Goal: Transaction & Acquisition: Purchase product/service

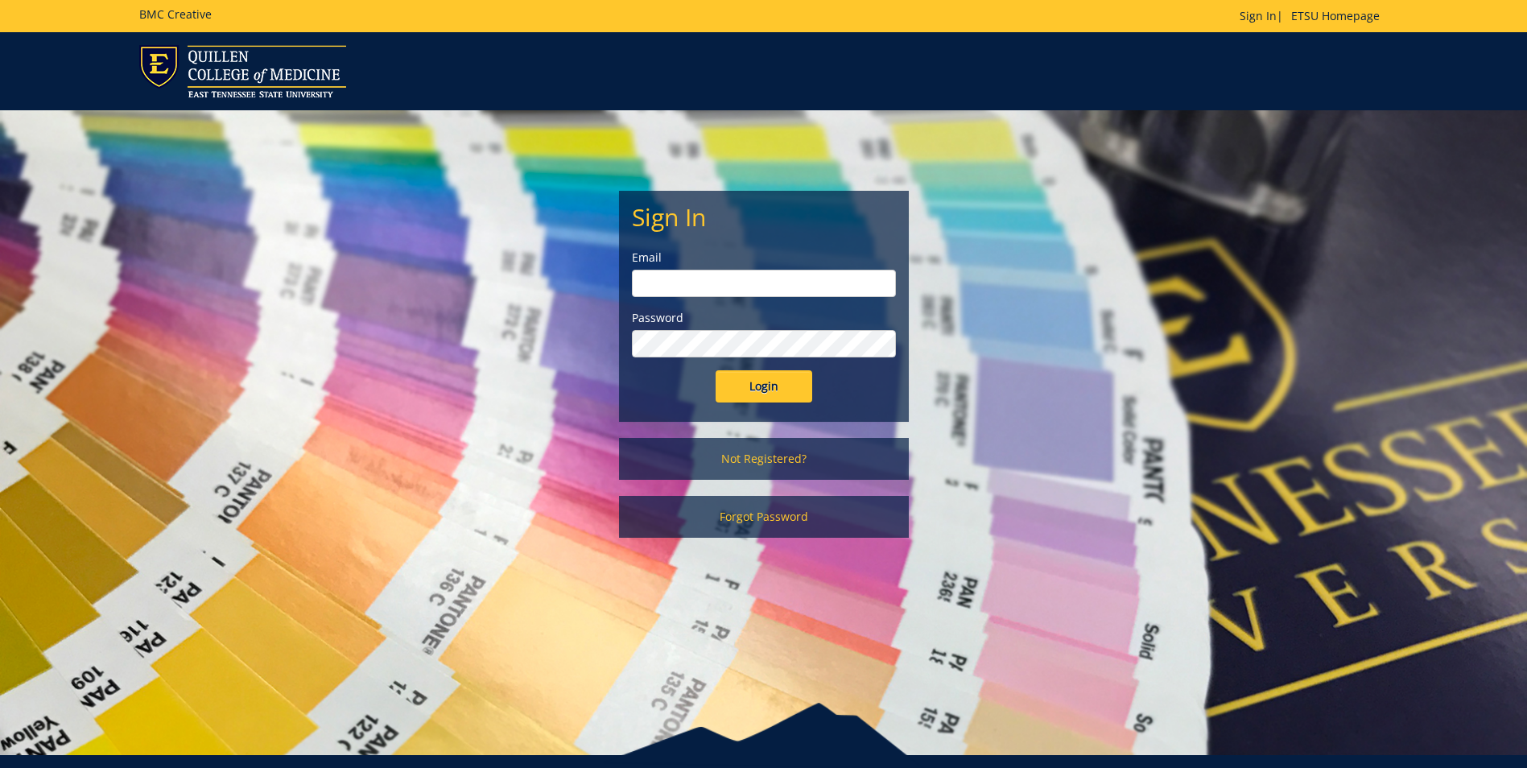
click at [770, 284] on input "email" at bounding box center [764, 283] width 264 height 27
click at [746, 289] on input "email" at bounding box center [764, 283] width 264 height 27
type input "faizip@etsu.edu"
click at [788, 456] on link "Not Registered?" at bounding box center [764, 459] width 290 height 42
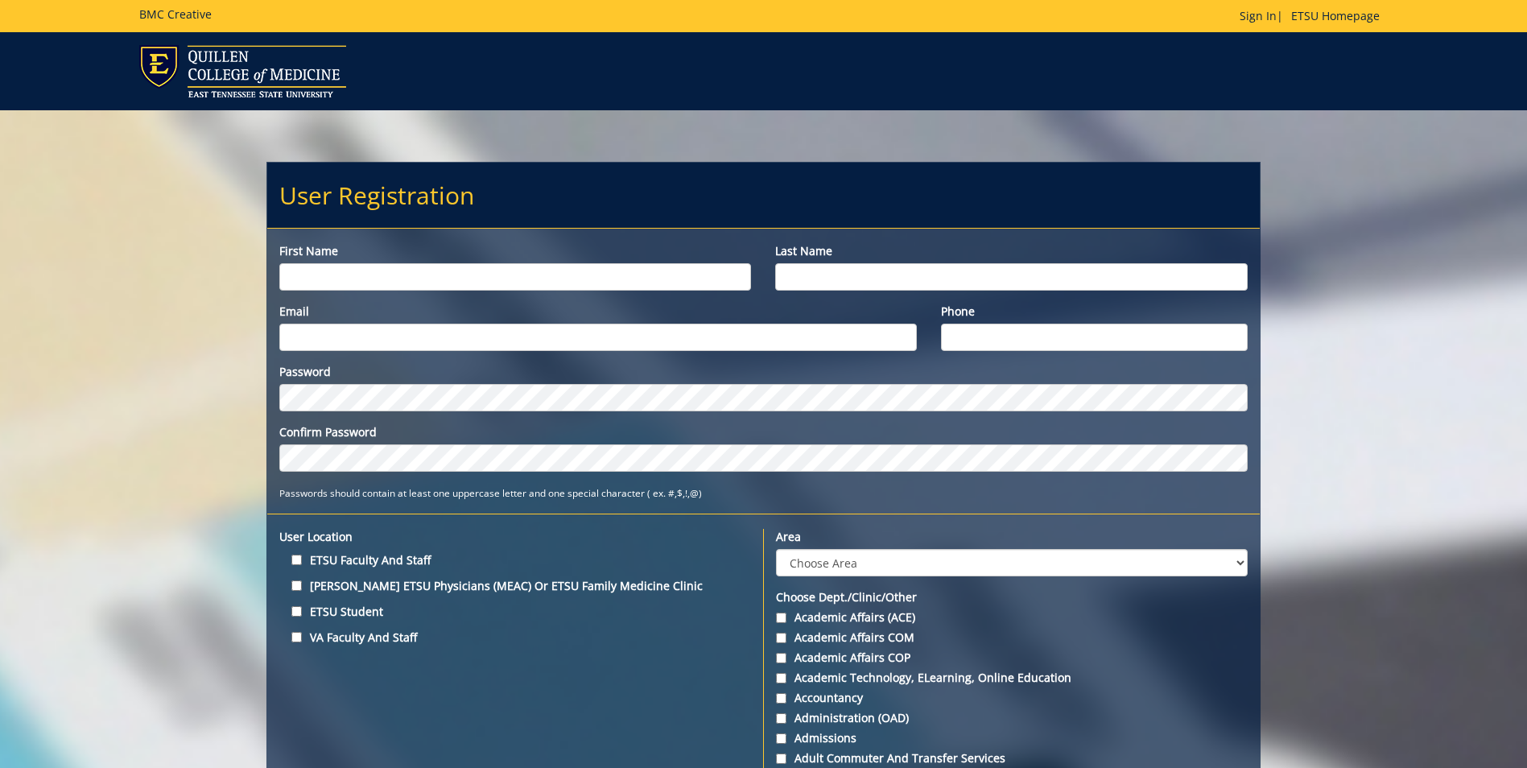
click at [463, 279] on input "First name" at bounding box center [515, 276] width 472 height 27
click at [461, 279] on input "First name" at bounding box center [515, 276] width 472 height 27
click at [305, 559] on label "ETSU Faculty and Staff" at bounding box center [515, 560] width 472 height 22
click at [302, 559] on input "ETSU Faculty and Staff" at bounding box center [296, 560] width 10 height 10
checkbox input "true"
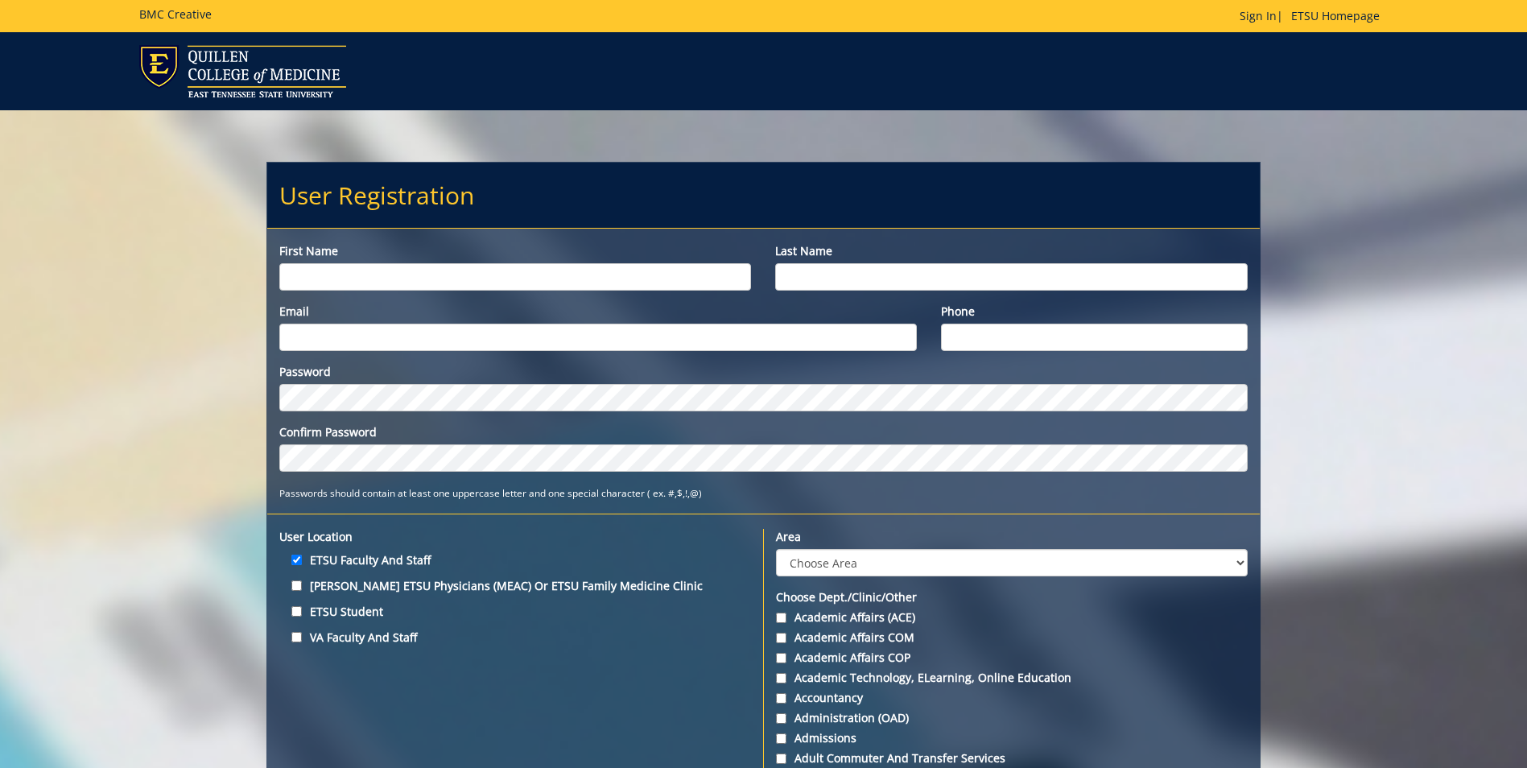
click at [301, 279] on input "First name" at bounding box center [515, 276] width 472 height 27
type input "Faizip@etsu.edu"
drag, startPoint x: 487, startPoint y: 281, endPoint x: 260, endPoint y: 282, distance: 227.1
click at [288, 331] on input "Email" at bounding box center [598, 337] width 638 height 27
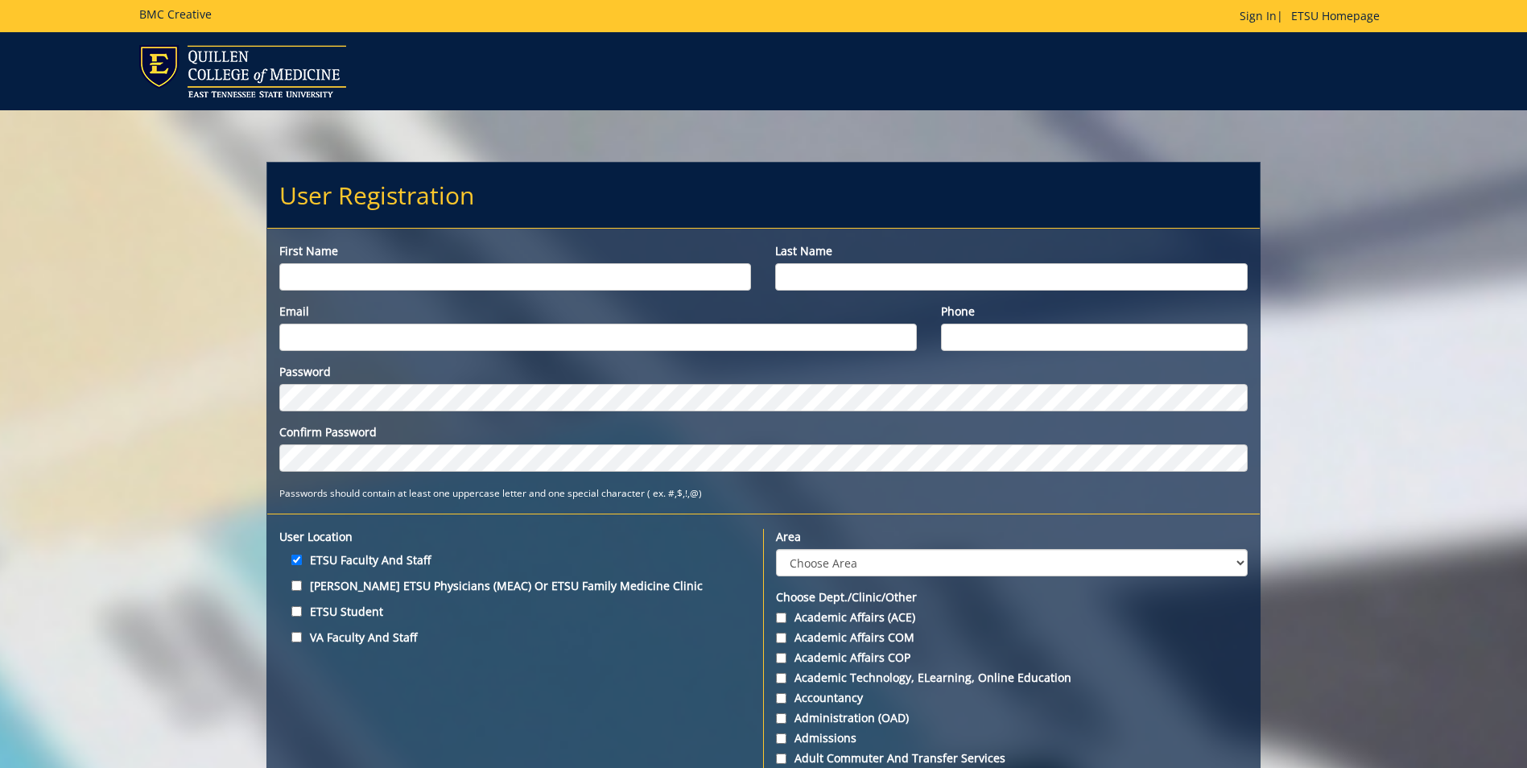
type input "Faizip@etsu.edu"
click at [339, 267] on input "First name" at bounding box center [515, 276] width 472 height 27
type input "[PERSON_NAME]"
click at [791, 272] on input "Last name" at bounding box center [1011, 276] width 472 height 27
type input "Faizi"
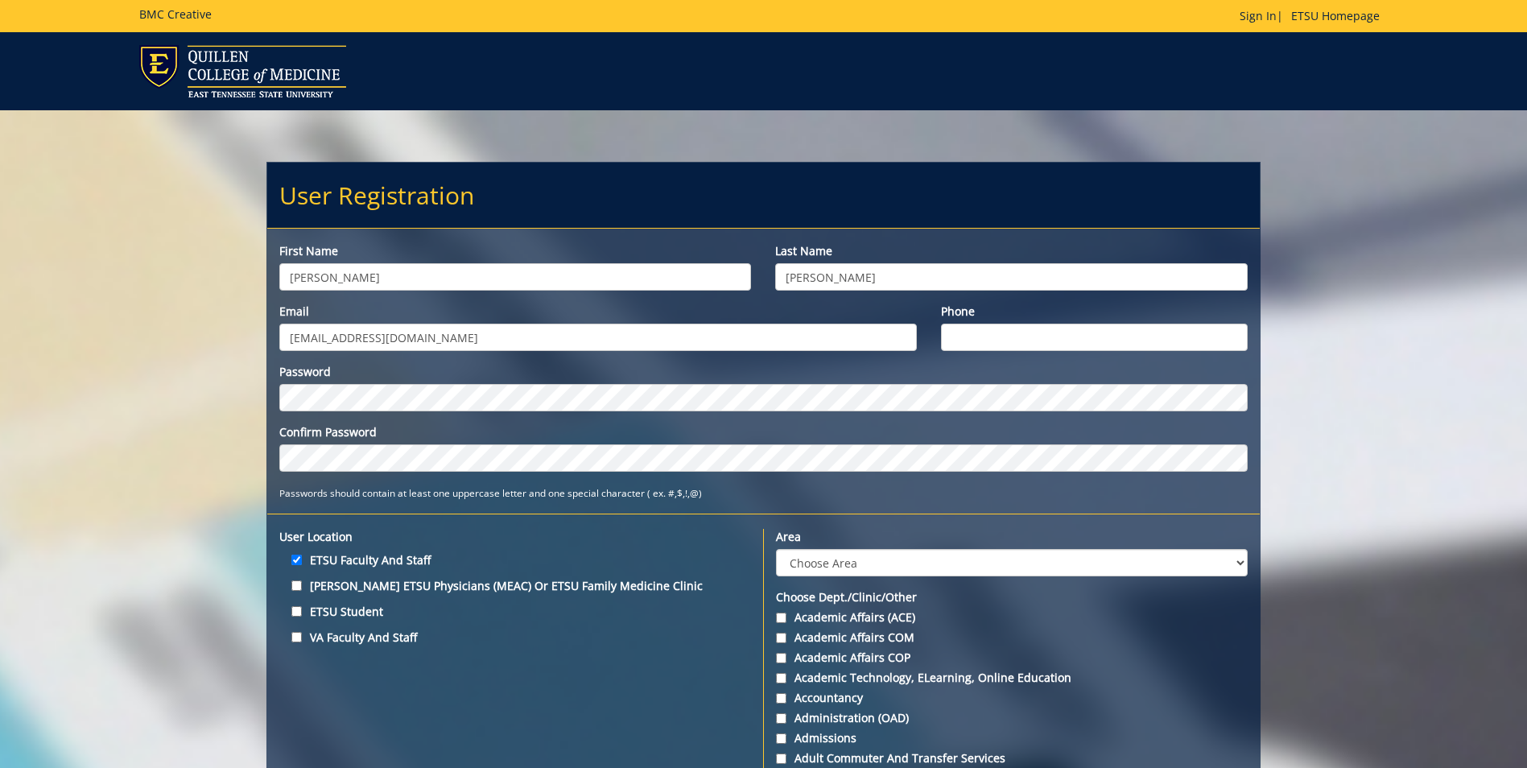
click at [1143, 341] on input "Phone" at bounding box center [1094, 337] width 307 height 27
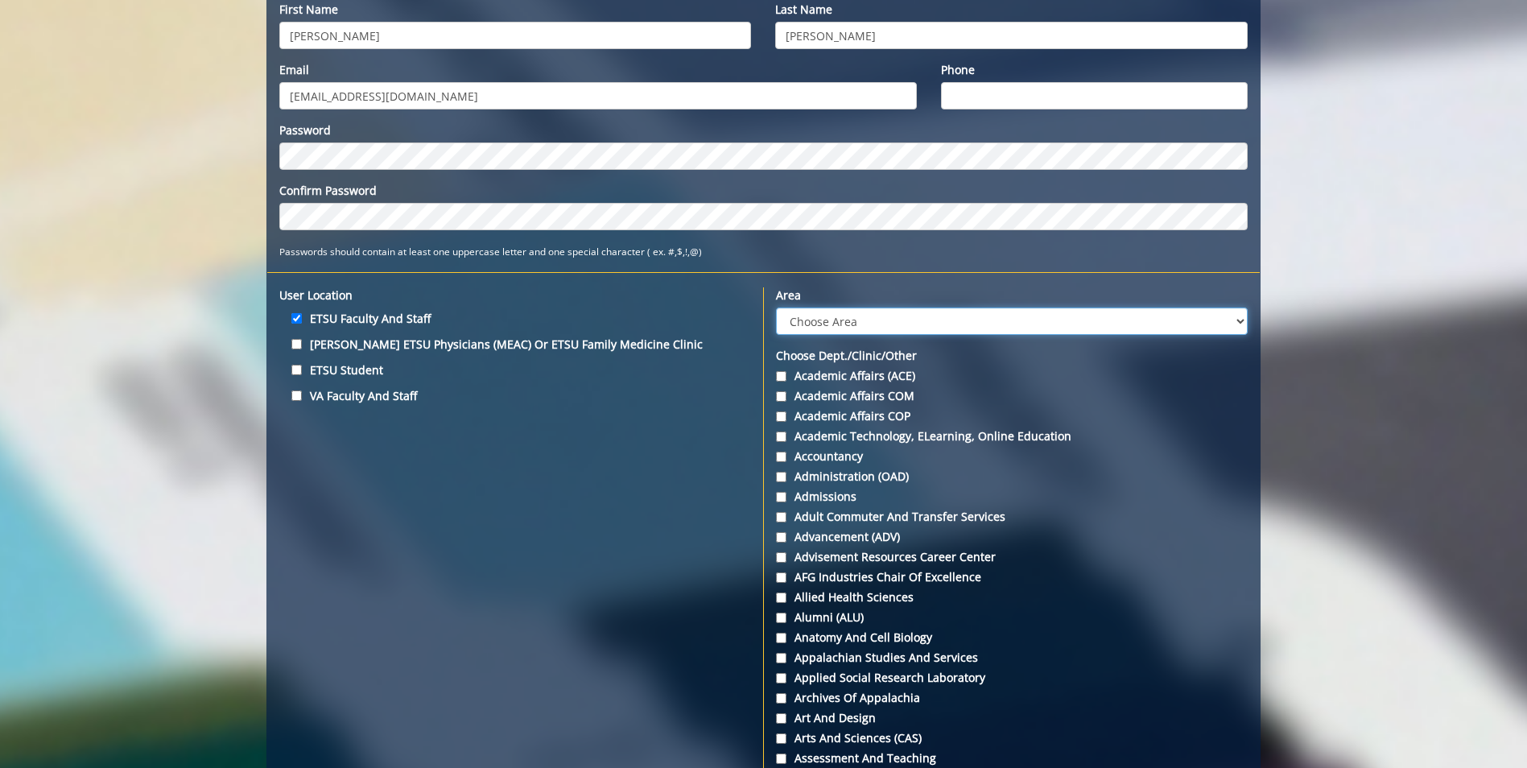
click at [941, 323] on select "Choose Area Administration Advancement (ADM) BucSports Business & Finance Clemm…" at bounding box center [1011, 321] width 471 height 27
select select "16"
click at [776, 308] on select "Choose Area Administration Advancement (ADM) BucSports Business & Finance Clemm…" at bounding box center [1011, 321] width 471 height 27
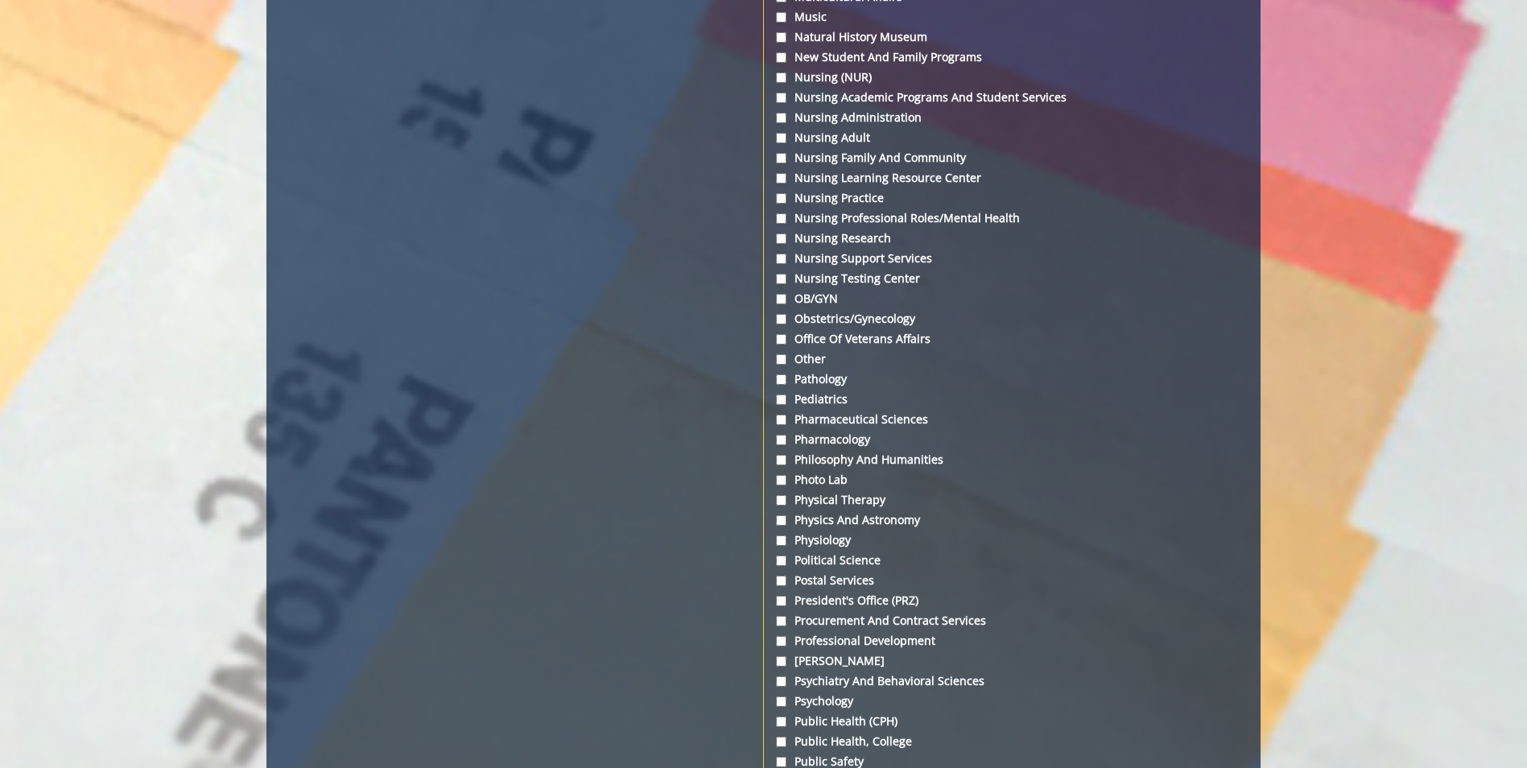
scroll to position [4227, 0]
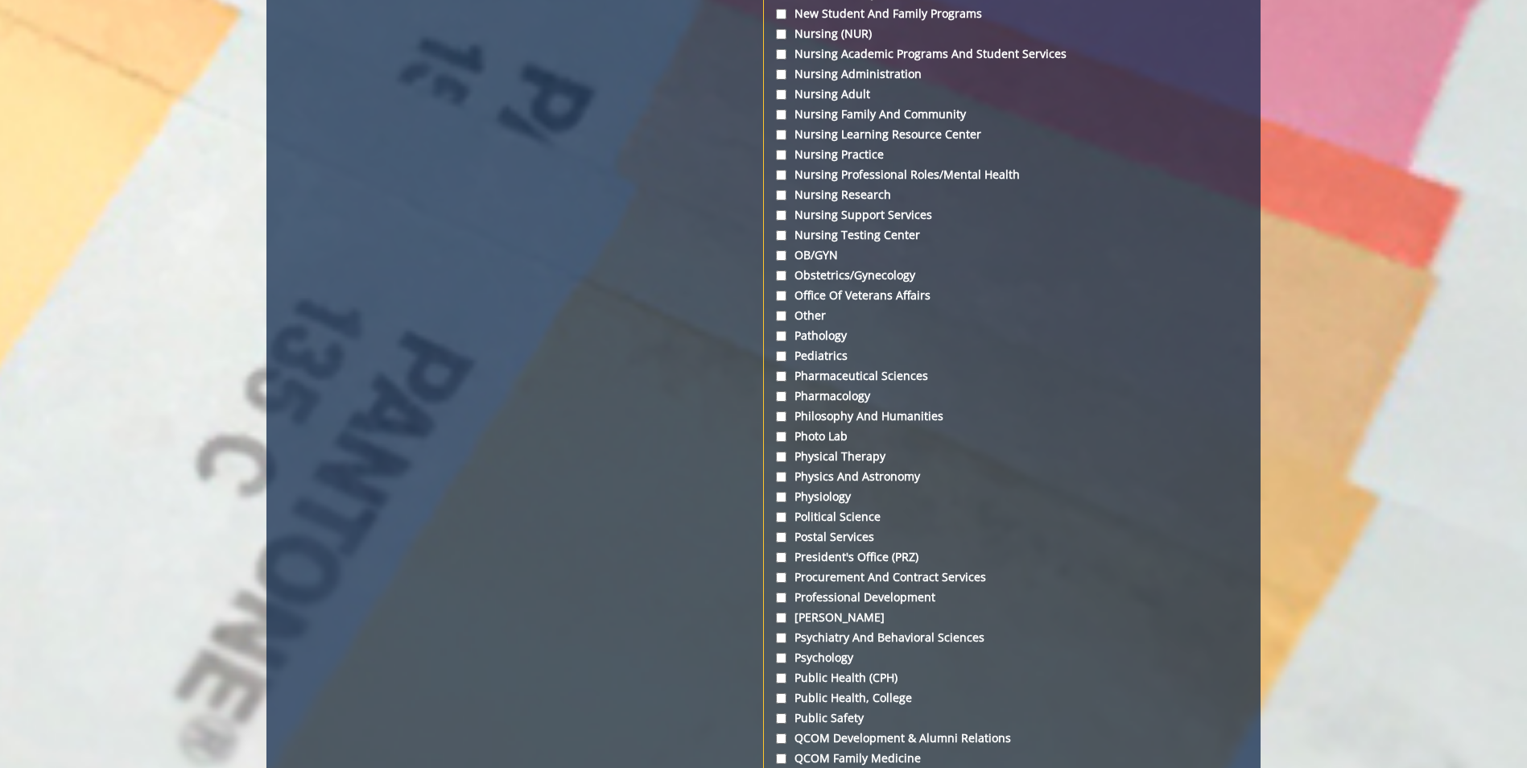
click at [843, 657] on label "Psychology" at bounding box center [1011, 658] width 471 height 16
click at [787, 657] on input "Psychology" at bounding box center [781, 658] width 10 height 10
checkbox input "true"
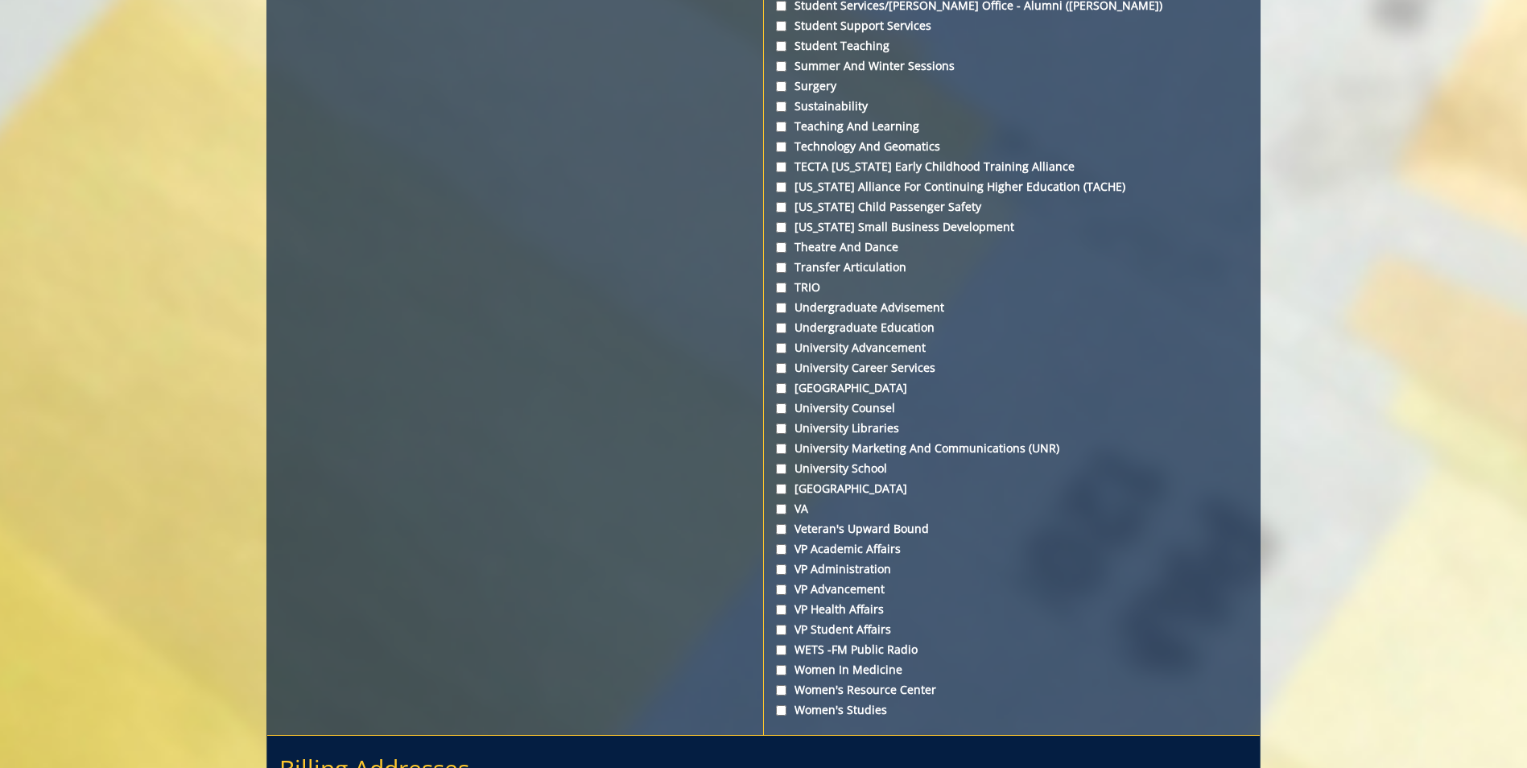
scroll to position [5757, 0]
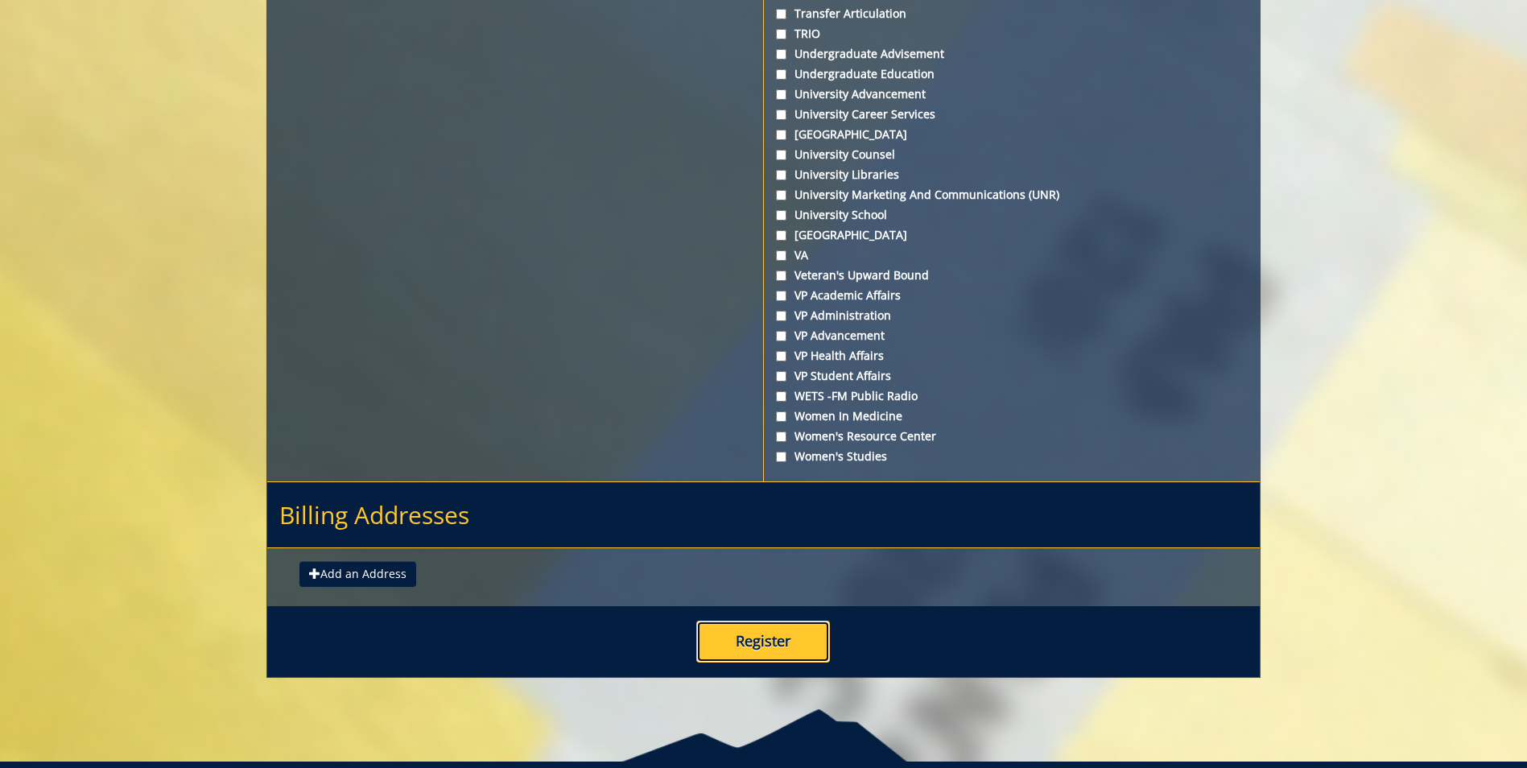
click at [783, 638] on button "Register" at bounding box center [763, 642] width 134 height 42
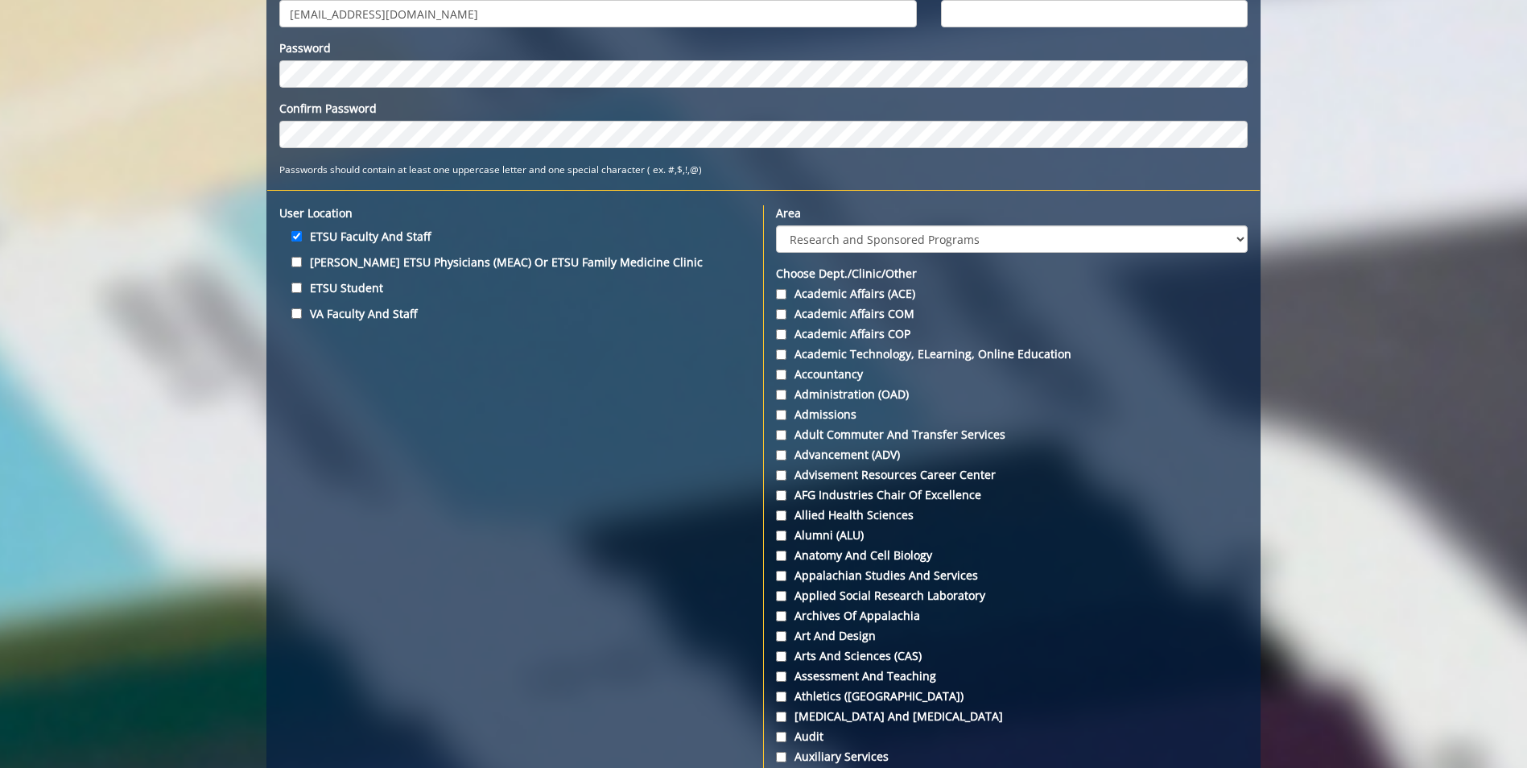
scroll to position [163, 0]
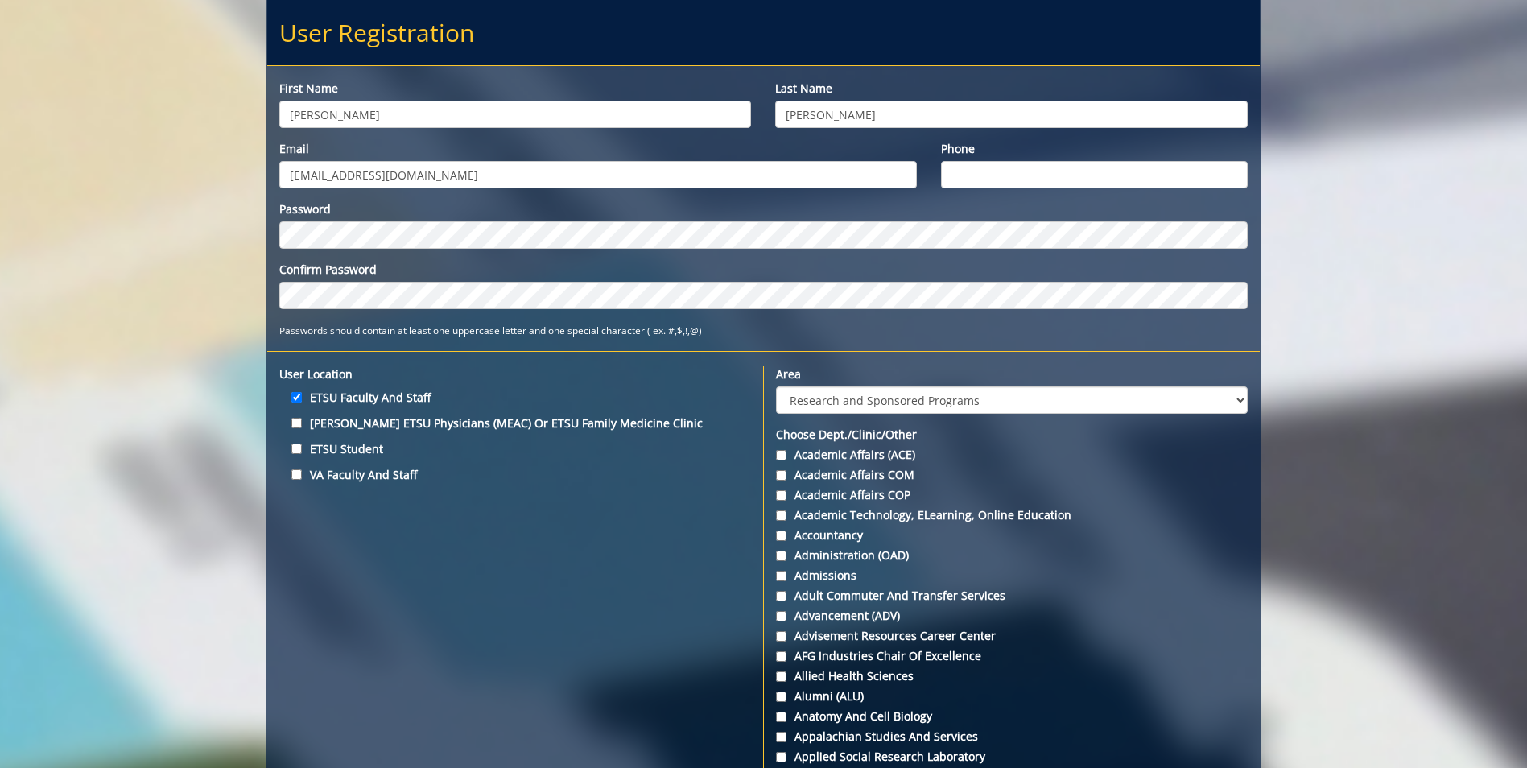
click at [976, 160] on div "Phone" at bounding box center [1094, 165] width 331 height 48
click at [977, 169] on input "Phone" at bounding box center [1094, 174] width 307 height 27
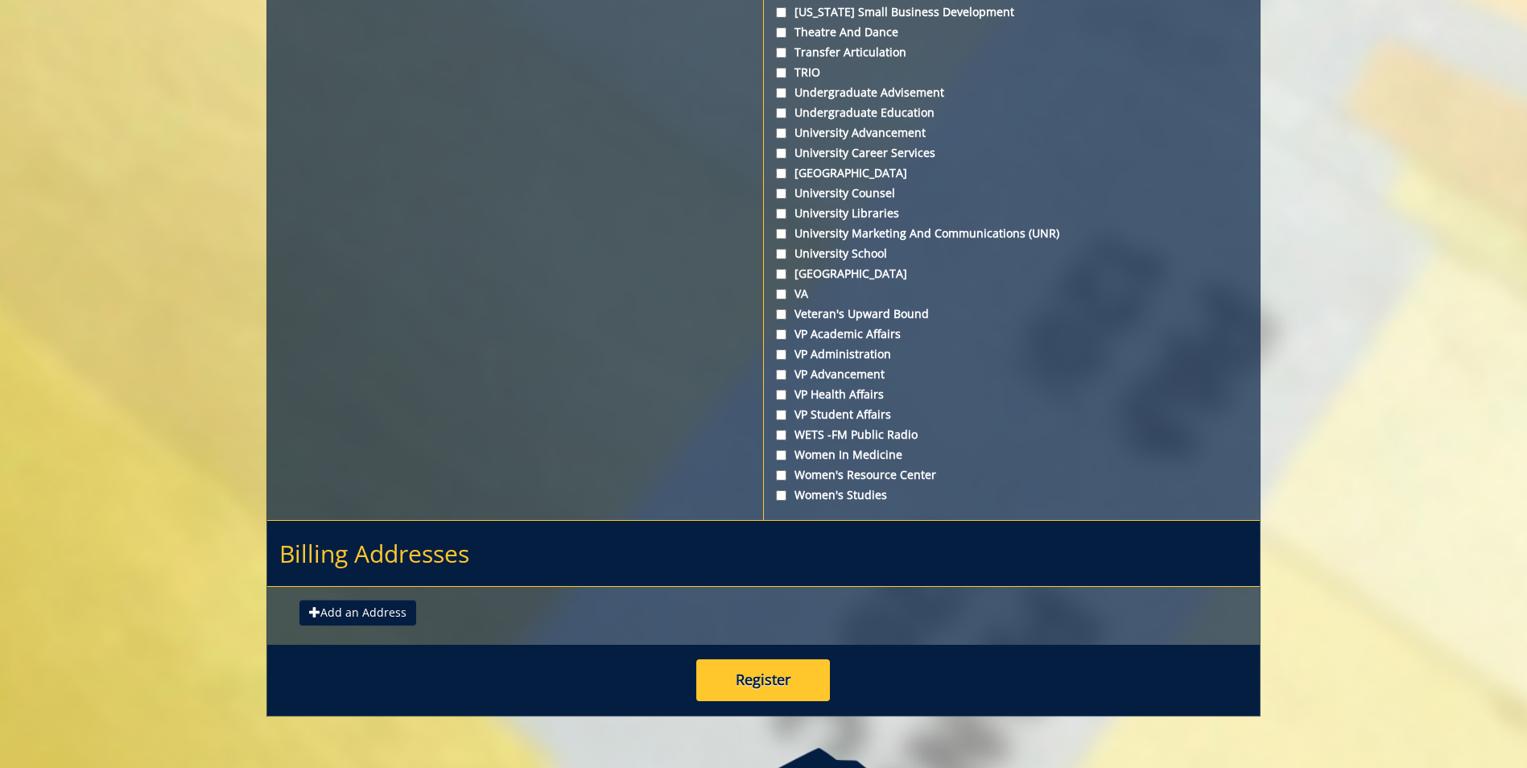
scroll to position [5825, 0]
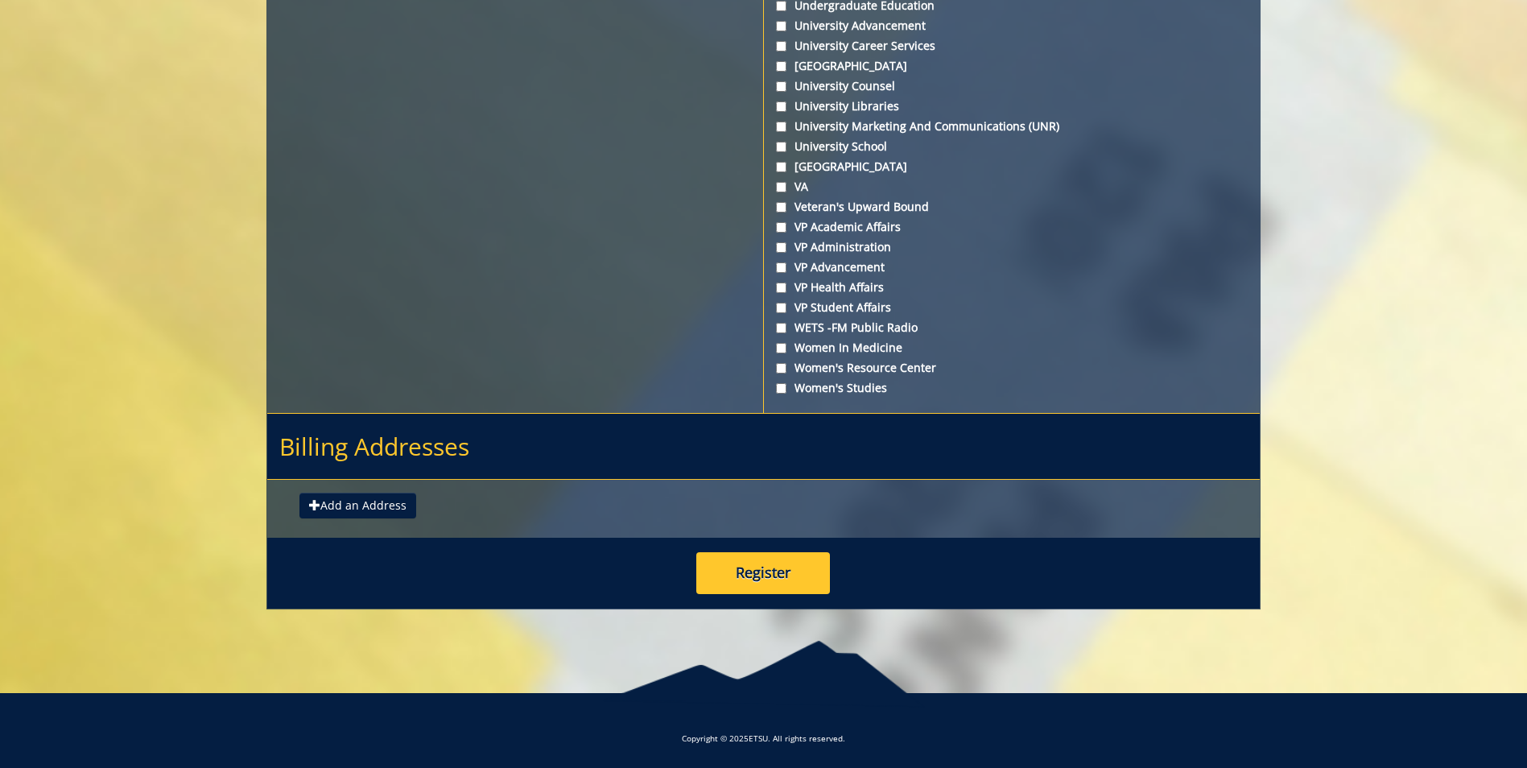
type input "8656036572"
click at [746, 580] on button "Register" at bounding box center [763, 573] width 134 height 42
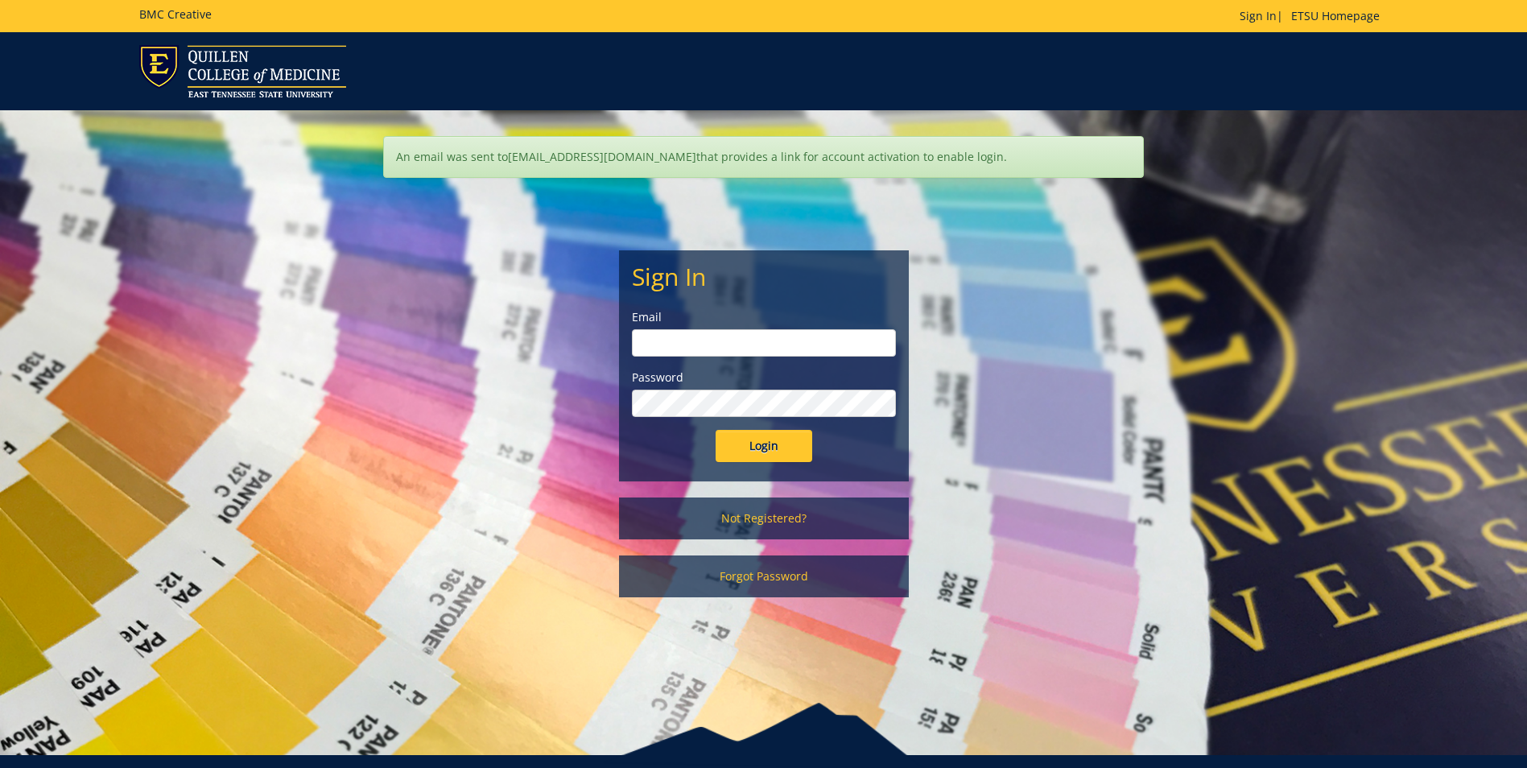
click at [709, 337] on input "email" at bounding box center [764, 342] width 264 height 27
paste input "[EMAIL_ADDRESS][DOMAIN_NAME]"
type input "[EMAIL_ADDRESS][DOMAIN_NAME]"
click at [716, 430] on input "Login" at bounding box center [764, 446] width 97 height 32
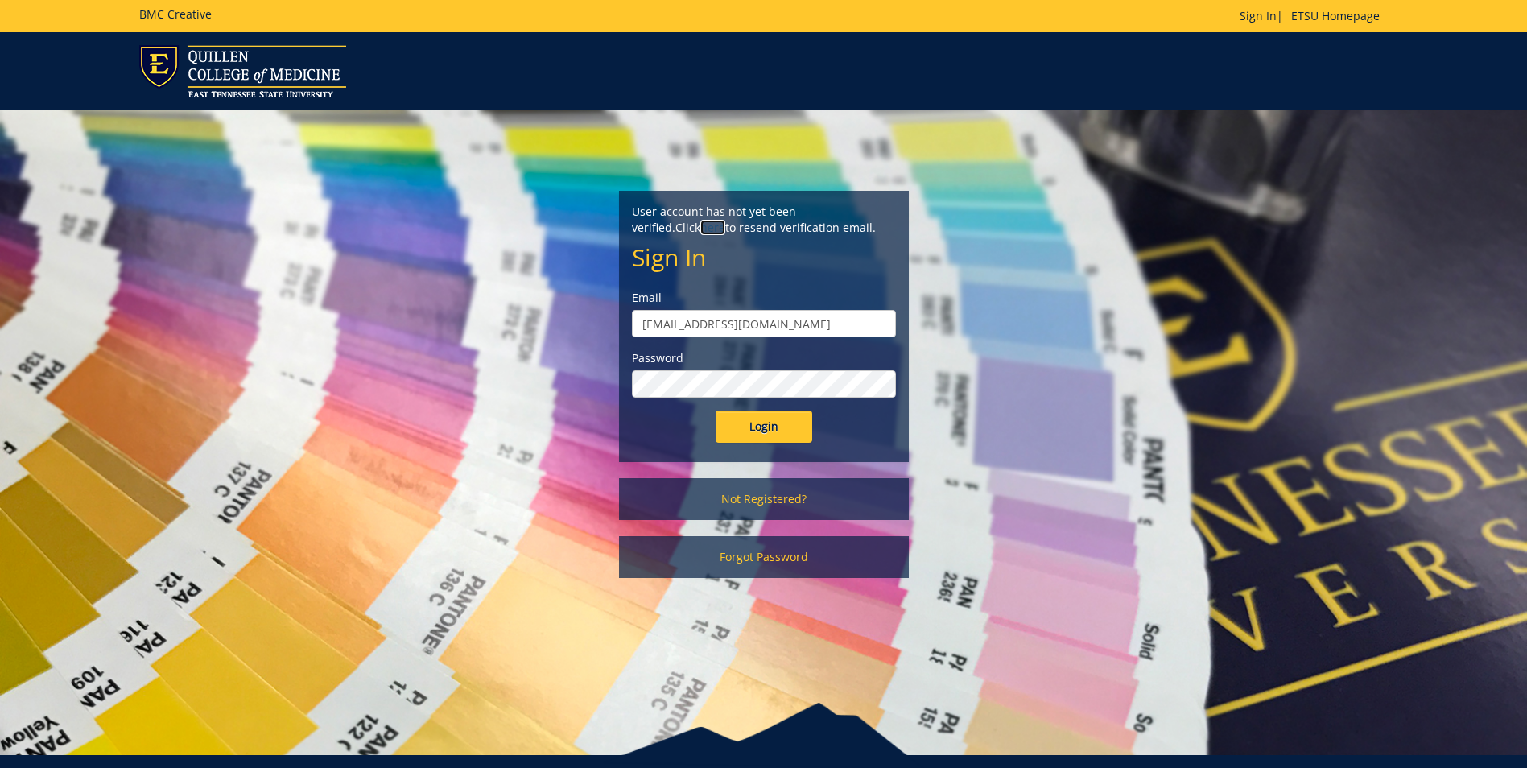
click at [725, 220] on link "here" at bounding box center [712, 227] width 25 height 15
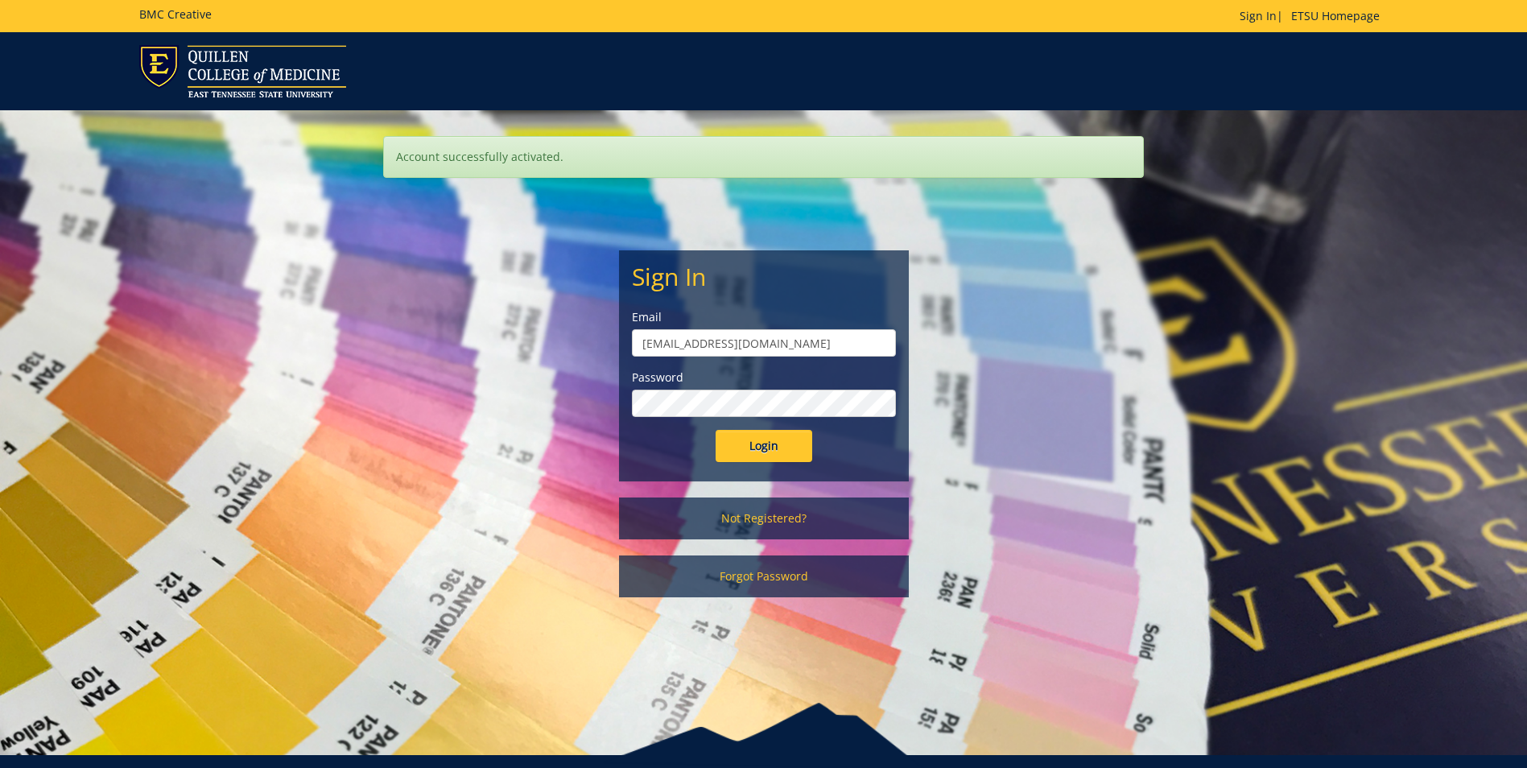
click at [716, 430] on input "Login" at bounding box center [764, 446] width 97 height 32
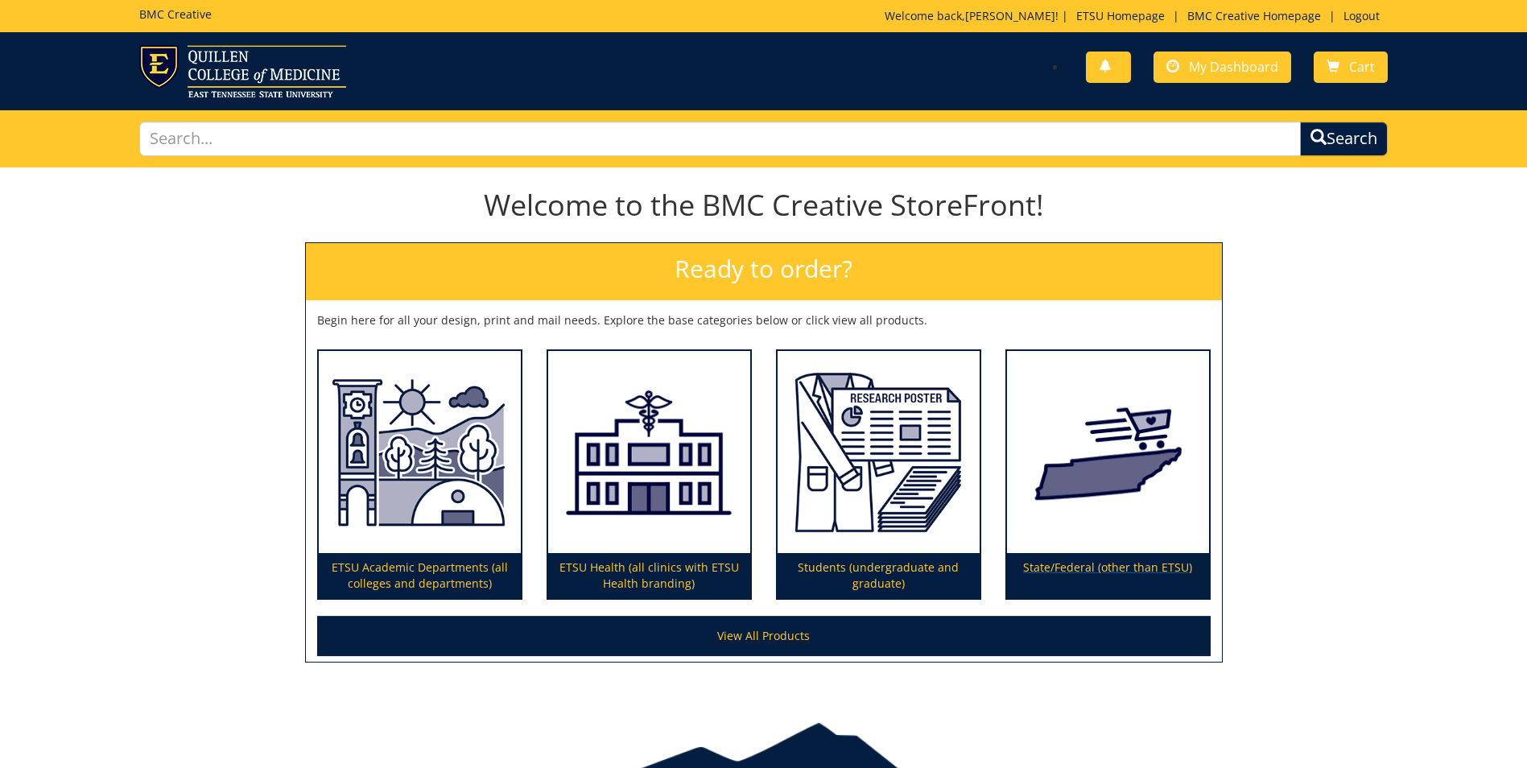
scroll to position [83, 0]
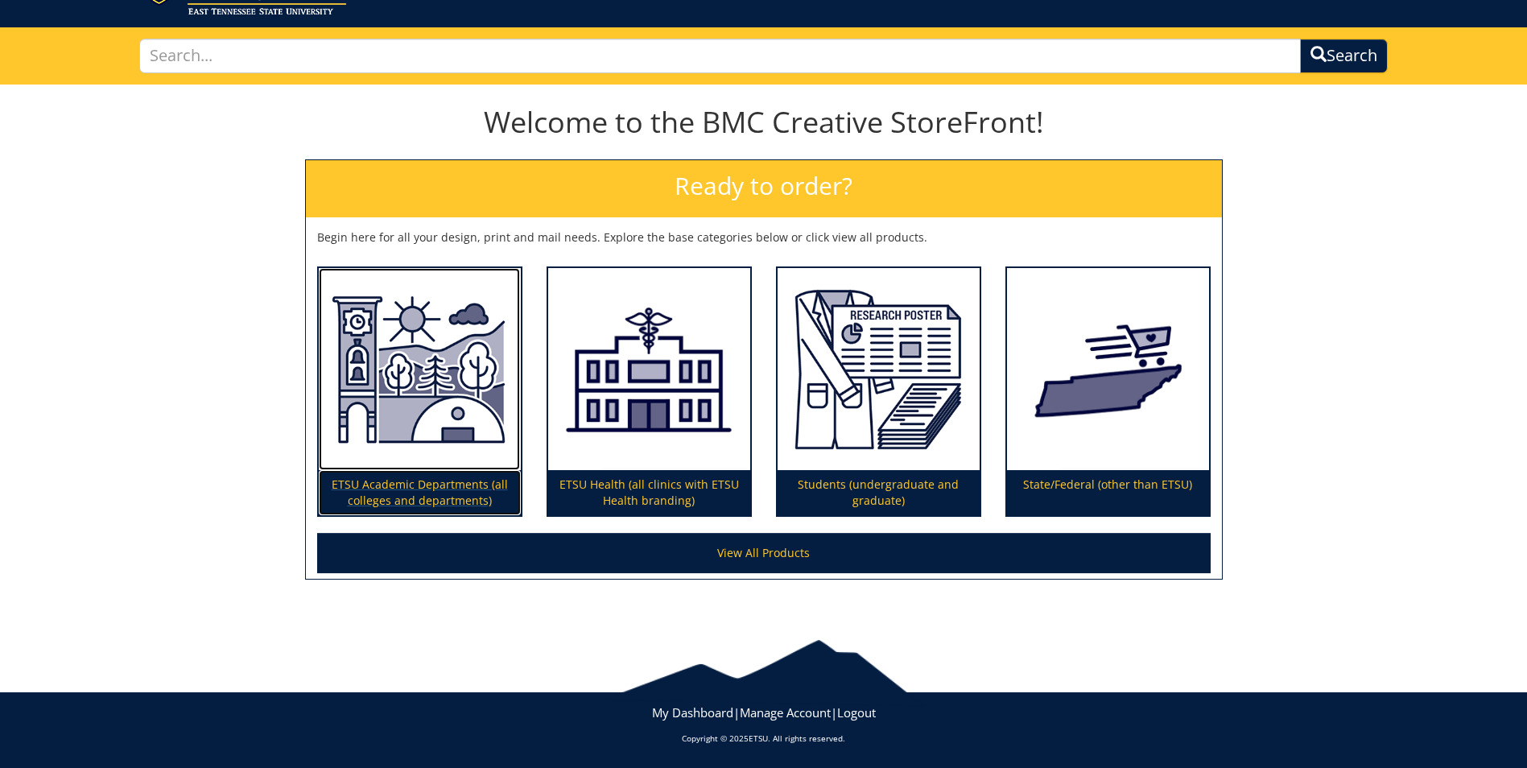
click at [411, 487] on p "ETSU Academic Departments (all colleges and departments)" at bounding box center [420, 492] width 202 height 45
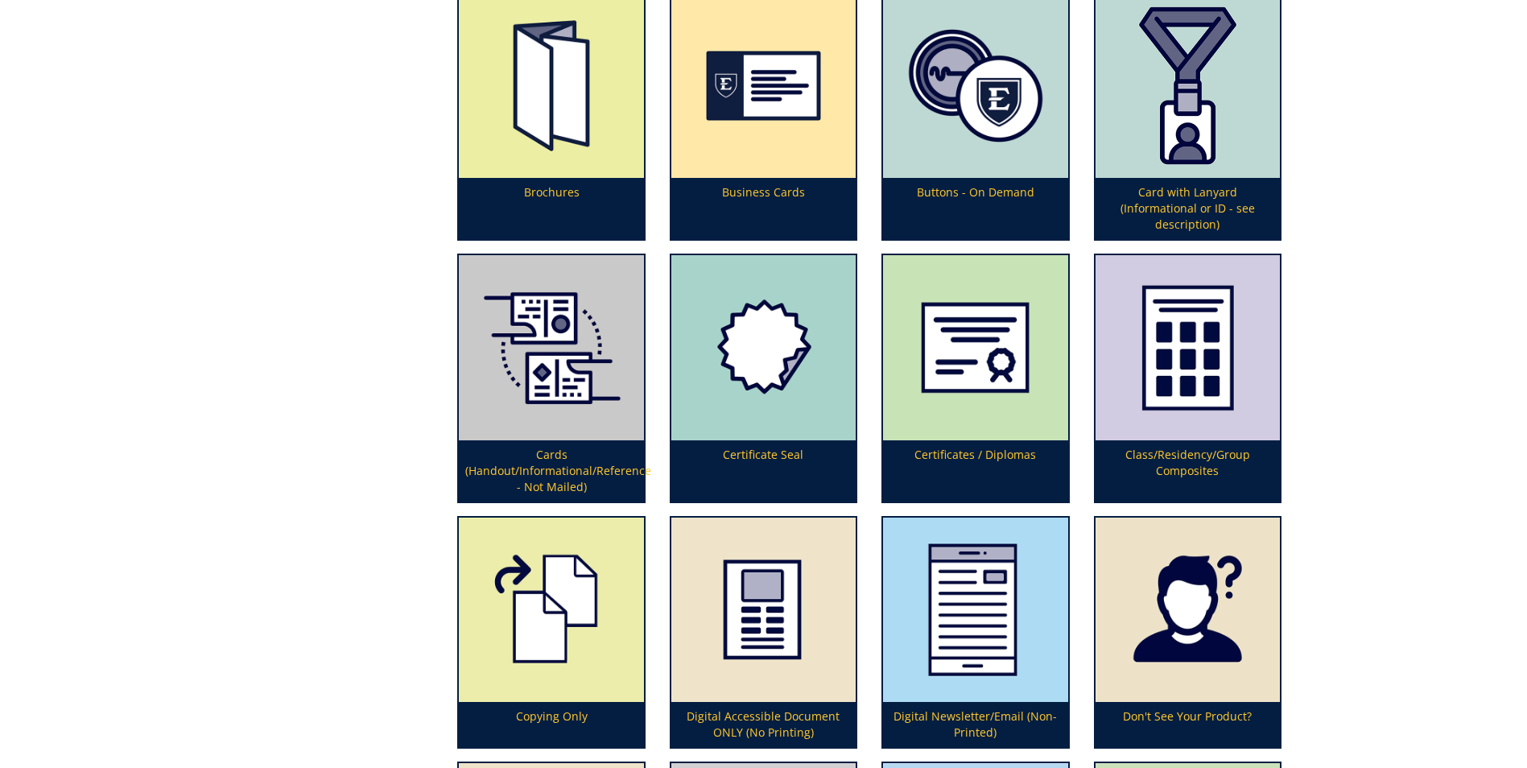
scroll to position [1127, 0]
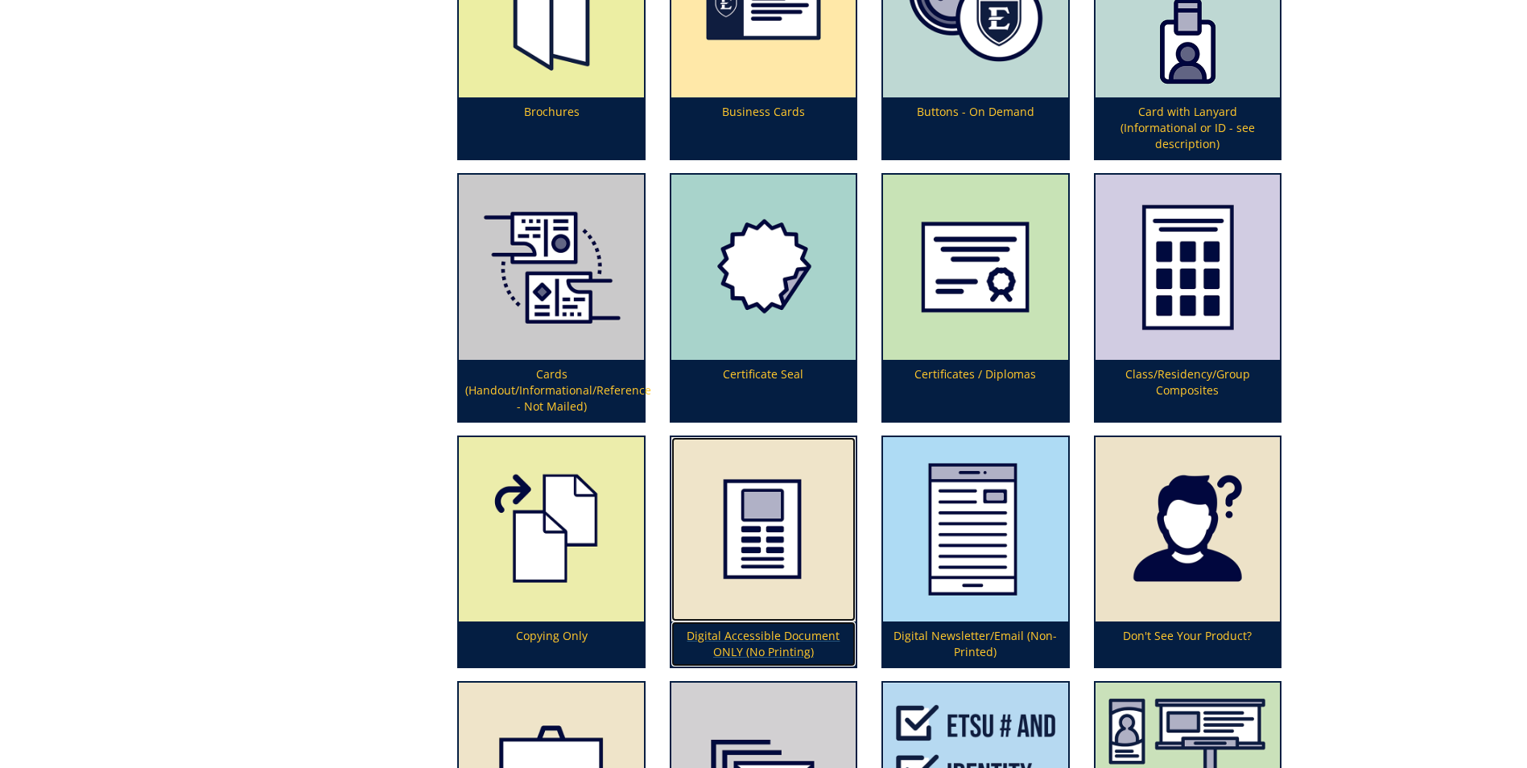
click at [811, 634] on p "Digital Accessible Document ONLY (No Printing)" at bounding box center [764, 644] width 184 height 45
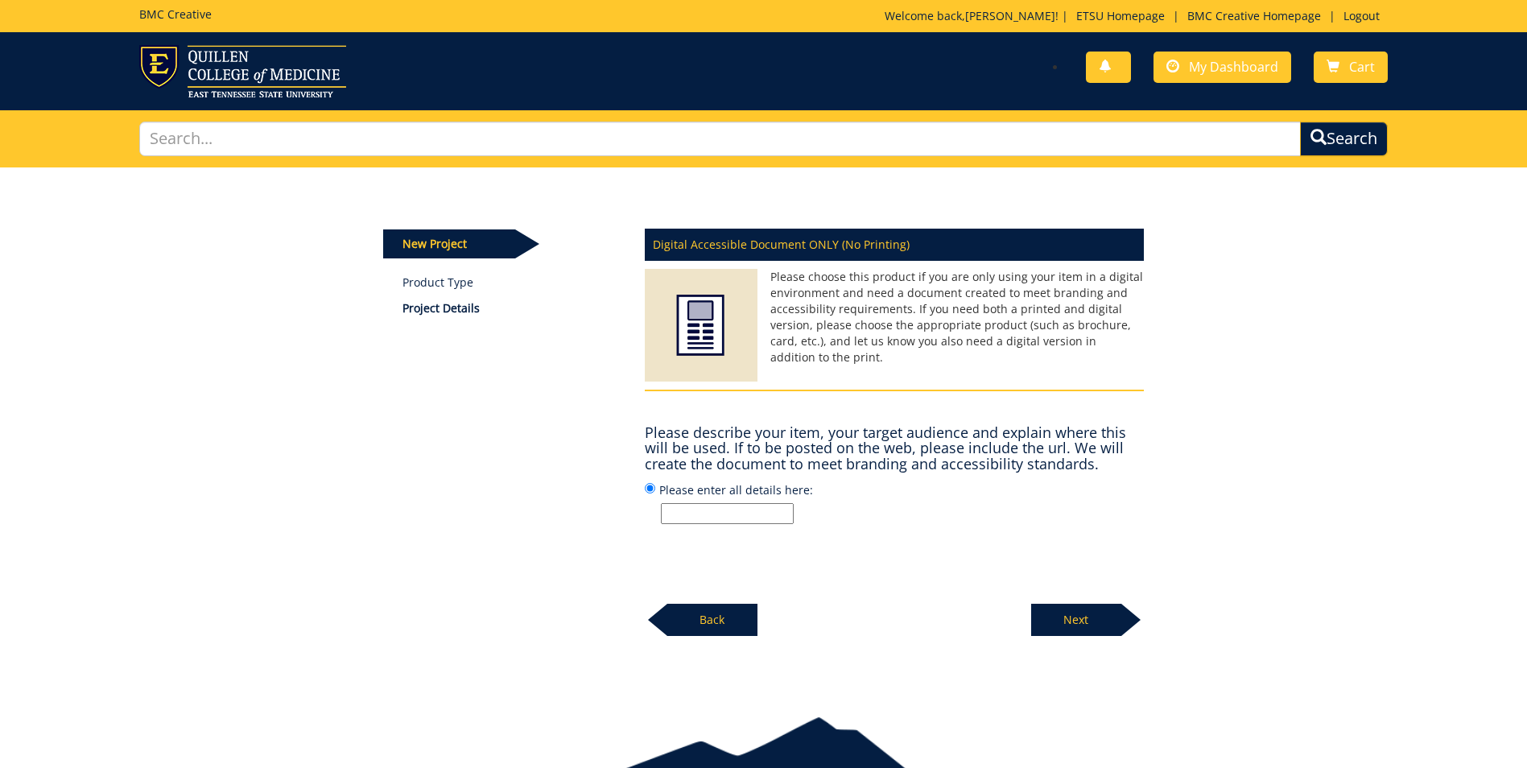
click at [756, 518] on input "Please enter all details here:" at bounding box center [727, 513] width 133 height 21
